Goal: Task Accomplishment & Management: Use online tool/utility

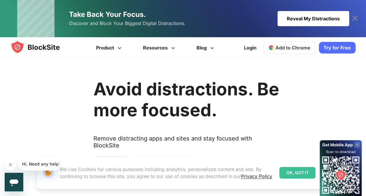
click at [338, 46] on link "Try for Free" at bounding box center [337, 48] width 37 height 12
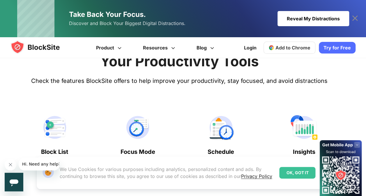
scroll to position [367, 0]
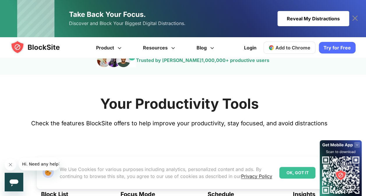
click at [292, 13] on div "Reveal My Distractions" at bounding box center [313, 18] width 72 height 15
click at [251, 47] on link "Login" at bounding box center [249, 48] width 19 height 14
click at [293, 49] on span "Add to Chrome" at bounding box center [292, 48] width 35 height 6
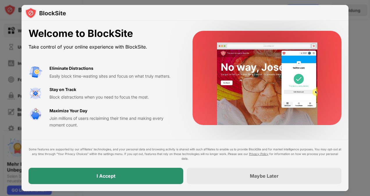
click at [139, 175] on div "I Accept" at bounding box center [106, 176] width 155 height 16
